Goal: Task Accomplishment & Management: Complete application form

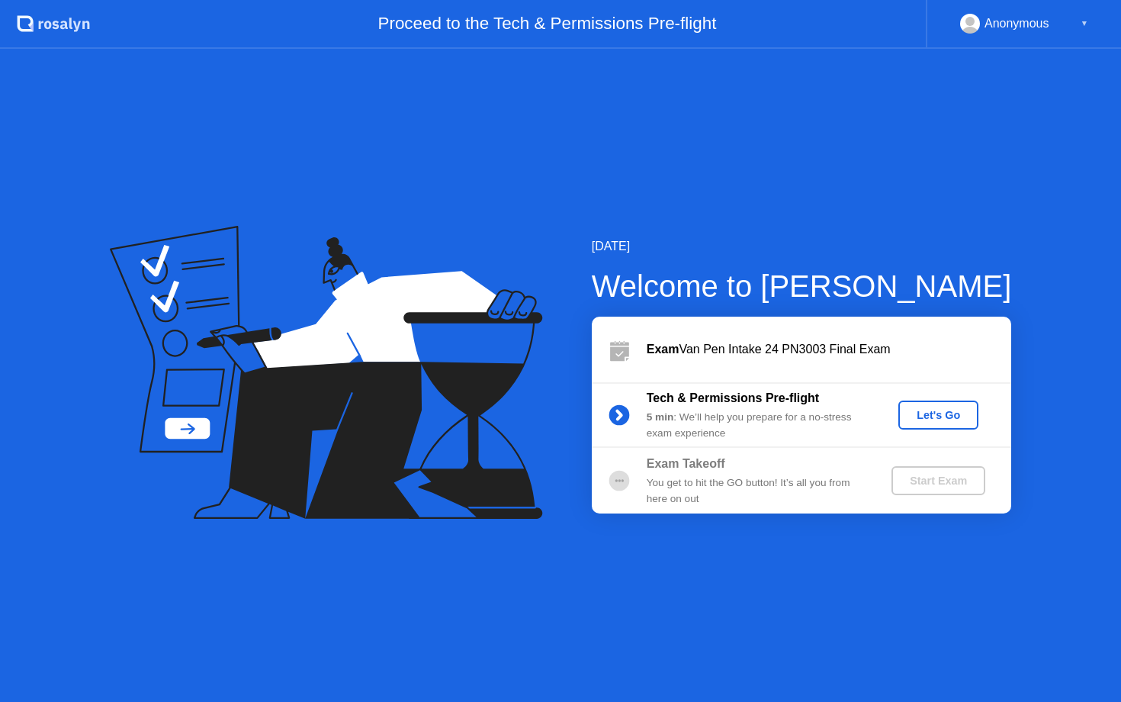
click at [952, 411] on div "Let's Go" at bounding box center [939, 415] width 68 height 12
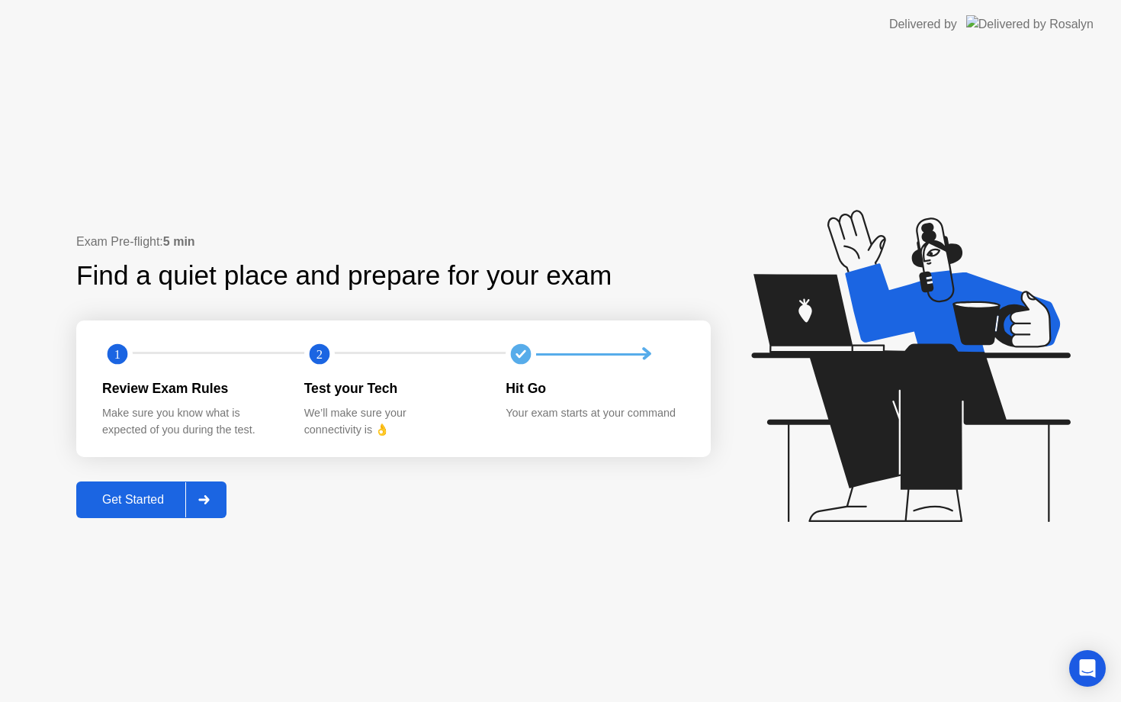
click at [208, 508] on div at bounding box center [203, 499] width 37 height 35
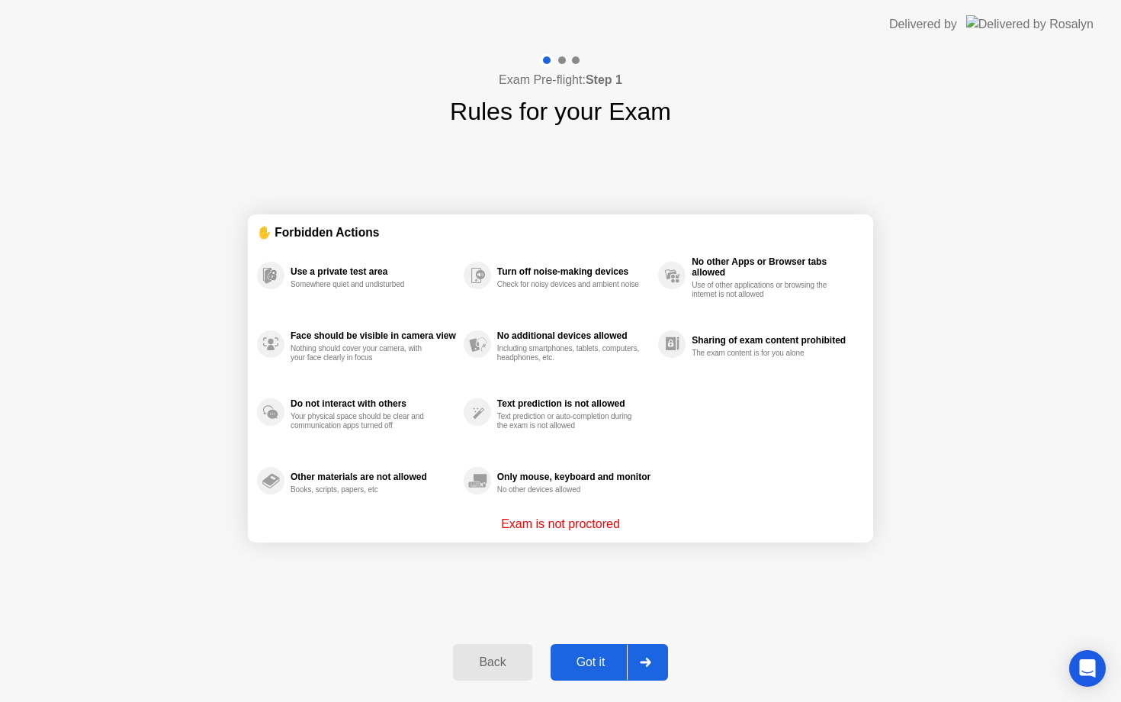
click at [642, 658] on icon at bounding box center [645, 662] width 11 height 9
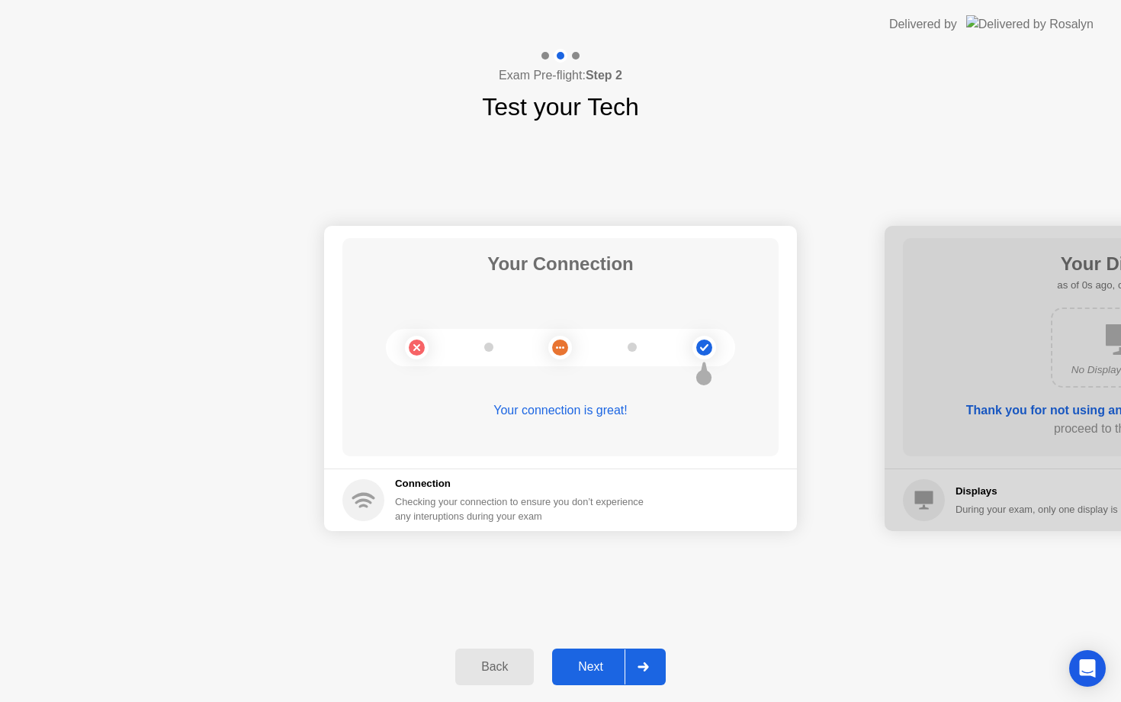
click at [650, 661] on div at bounding box center [643, 666] width 37 height 35
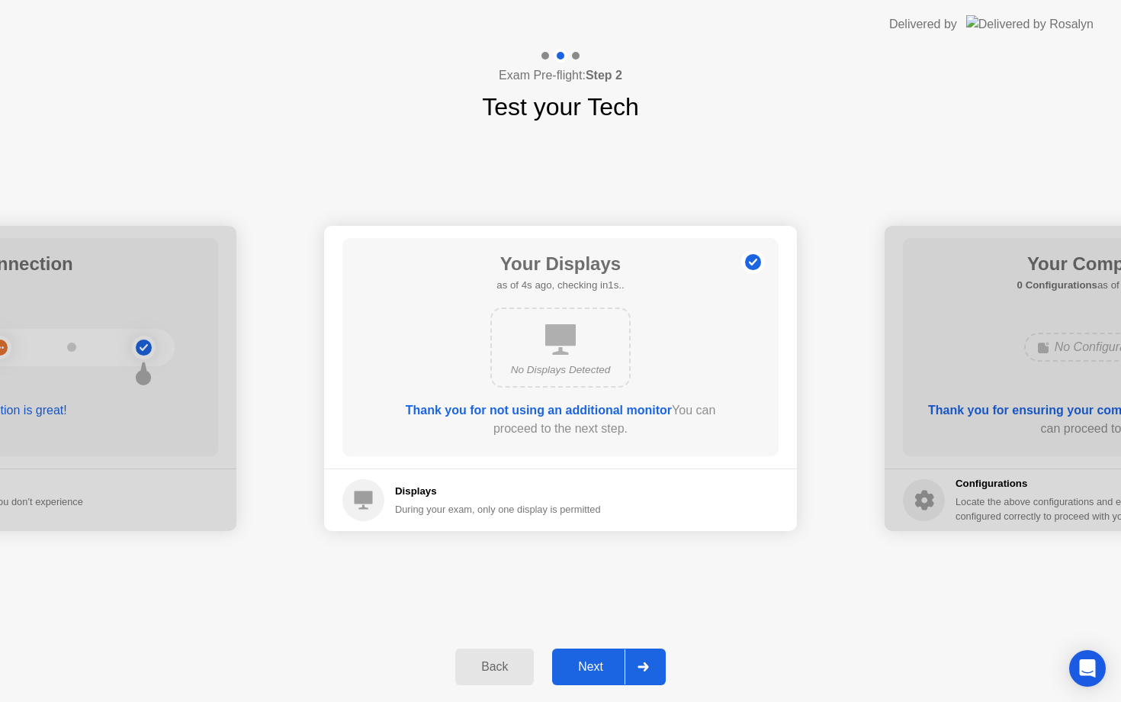
click at [650, 661] on div at bounding box center [643, 666] width 37 height 35
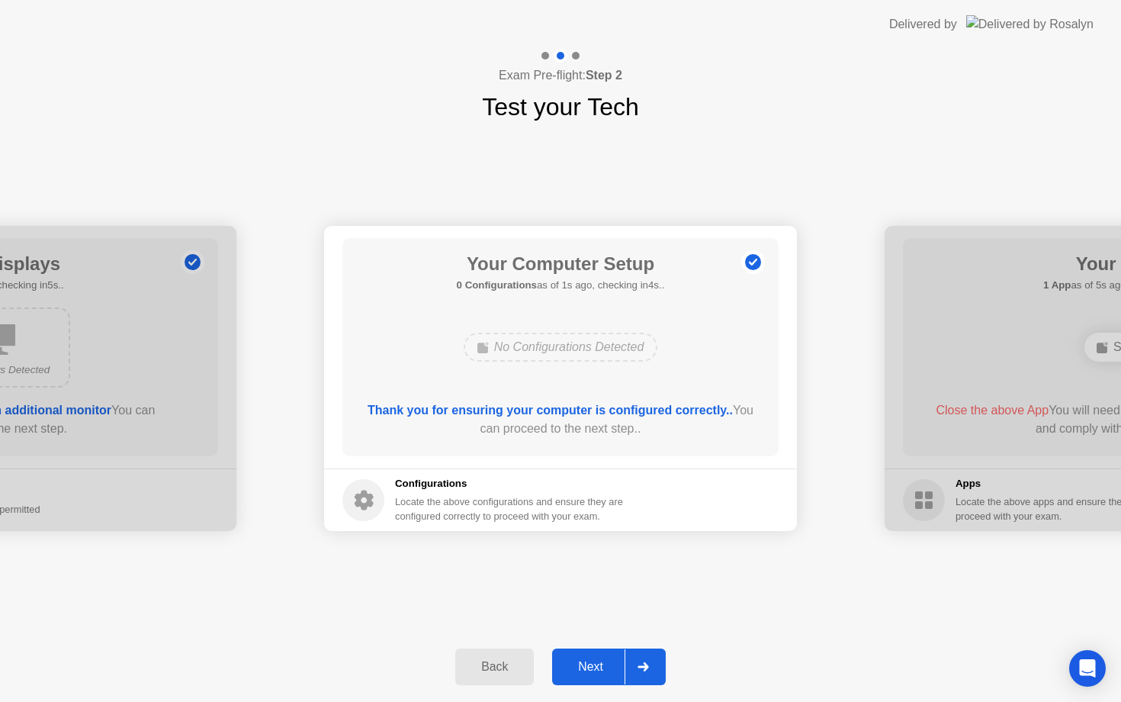
click at [651, 661] on div at bounding box center [643, 666] width 37 height 35
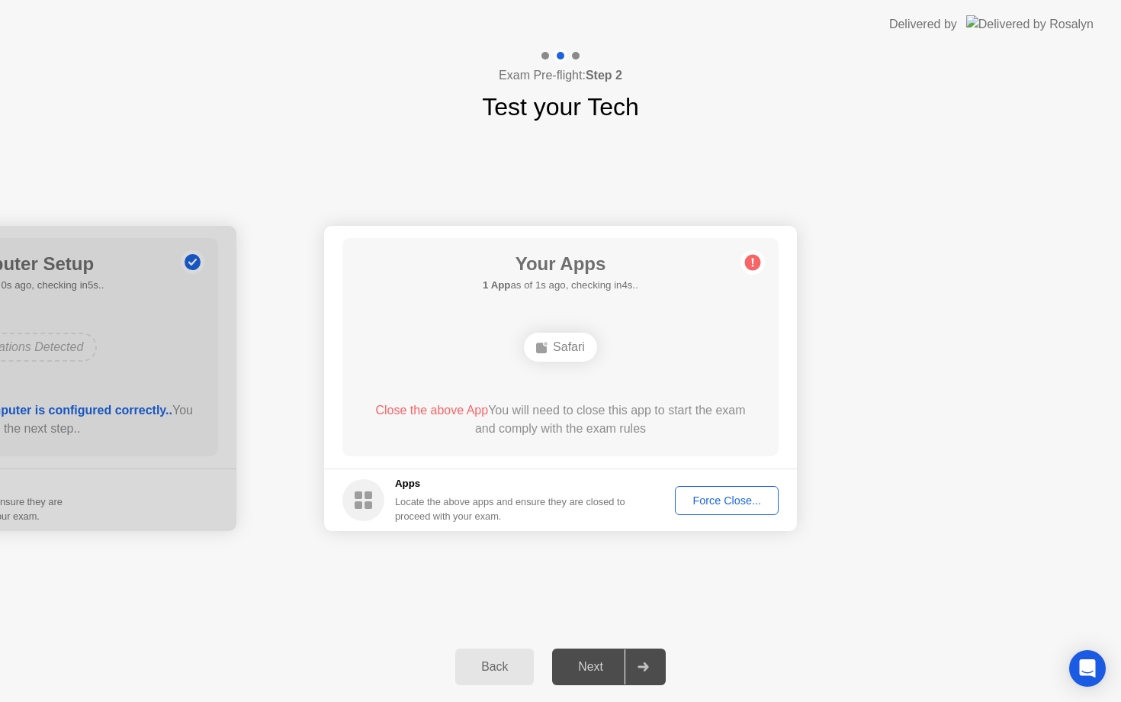
click at [711, 506] on div "Force Close..." at bounding box center [726, 500] width 93 height 12
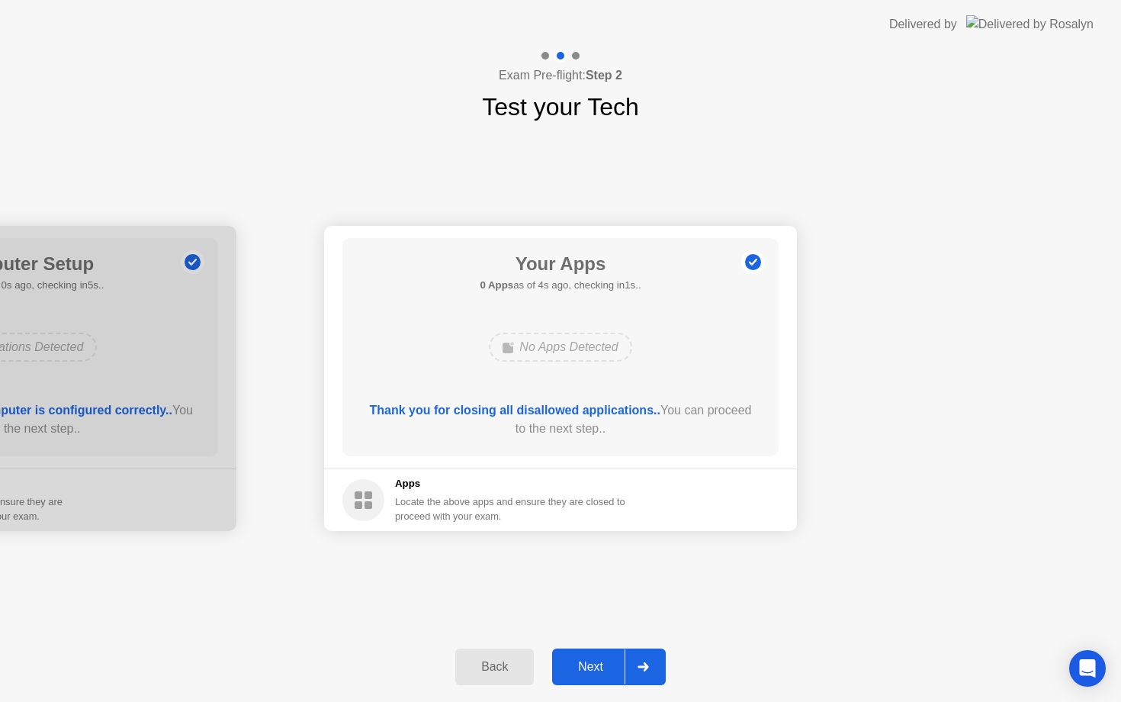
click at [649, 662] on icon at bounding box center [643, 666] width 11 height 9
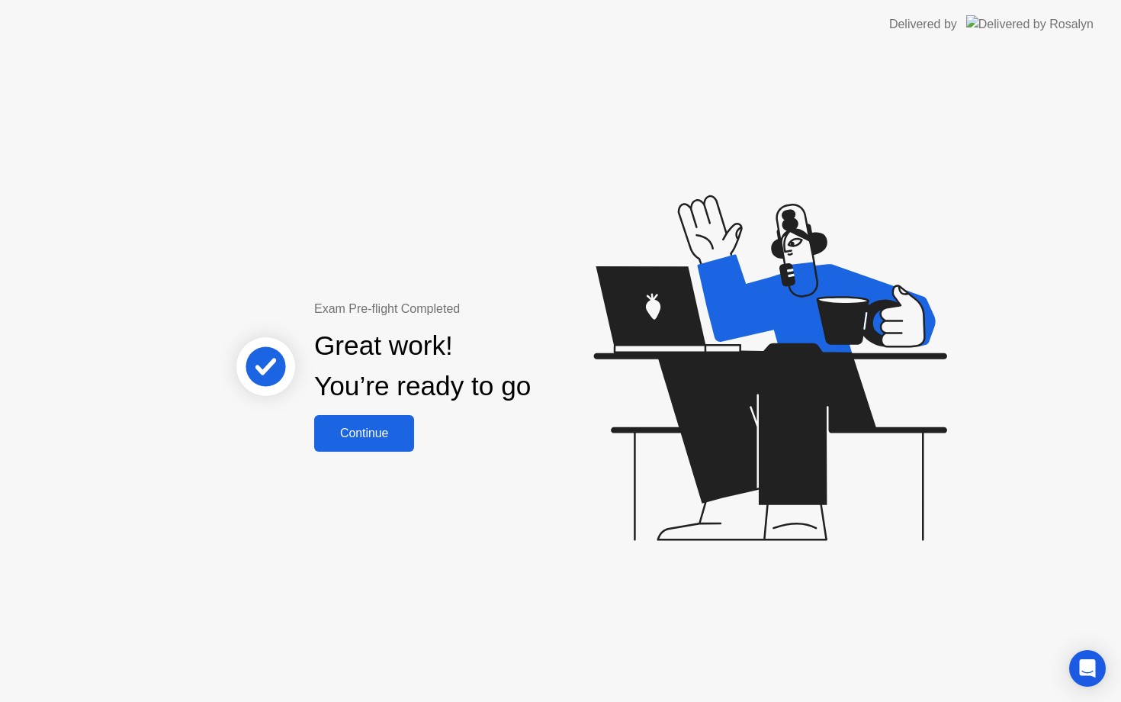
click at [378, 439] on div "Continue" at bounding box center [364, 433] width 91 height 14
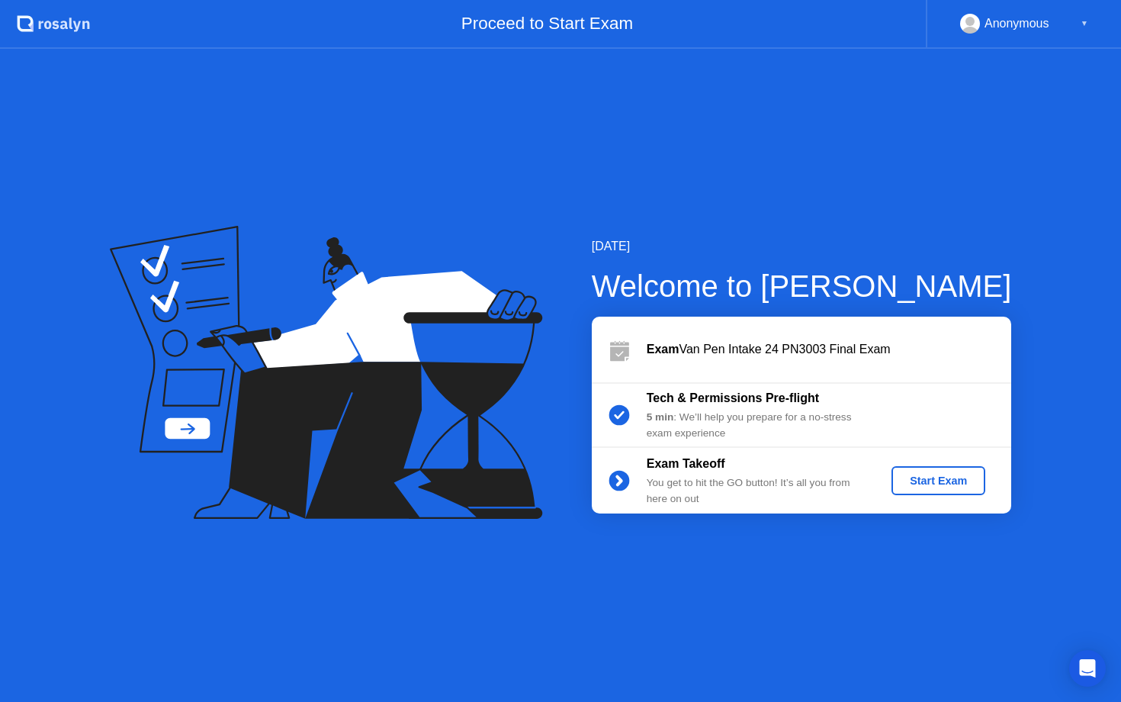
click at [940, 478] on div "Start Exam" at bounding box center [939, 480] width 82 height 12
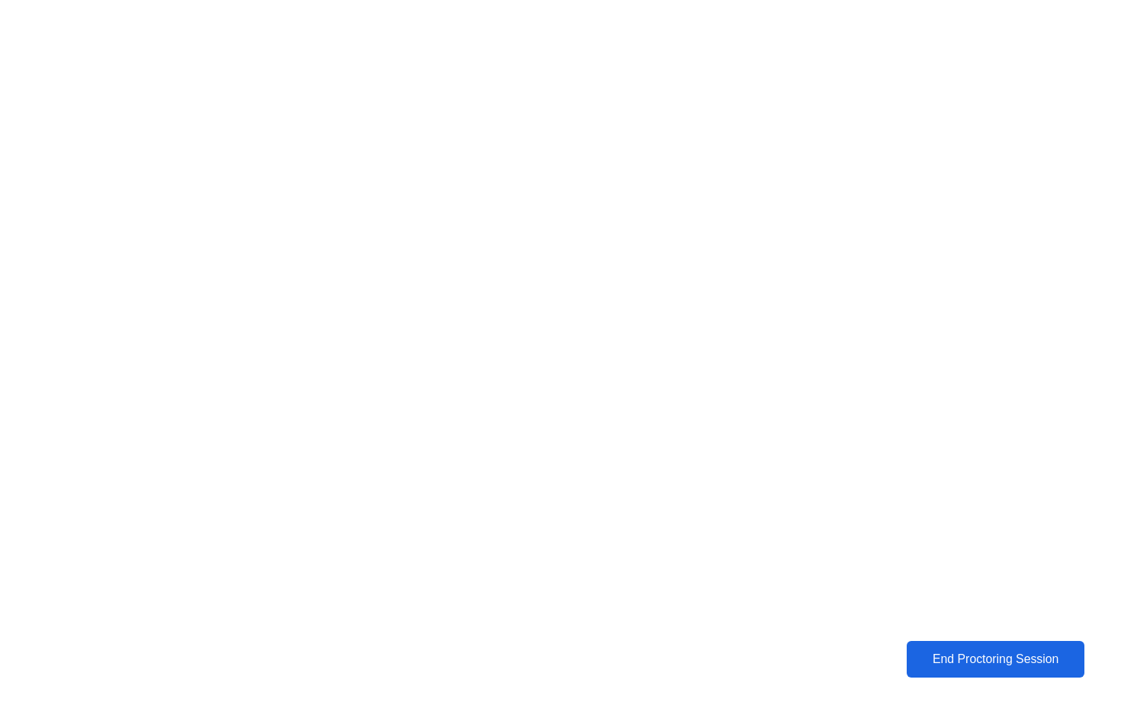
click at [973, 670] on button "End Proctoring Session" at bounding box center [996, 659] width 178 height 37
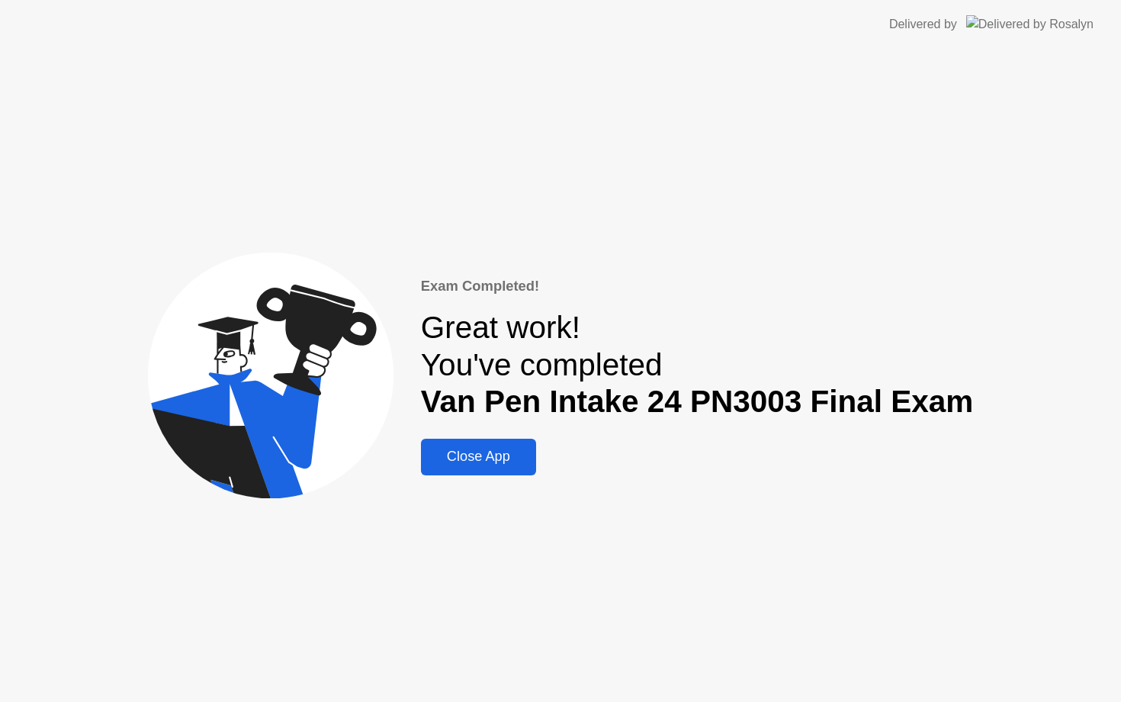
click at [520, 455] on div "Close App" at bounding box center [479, 457] width 106 height 16
